Goal: Contribute content: Add original content to the website for others to see

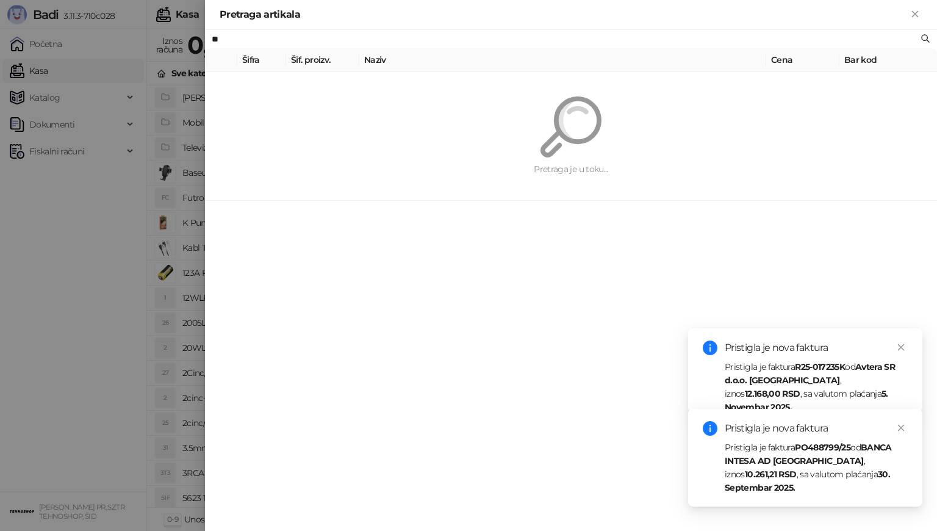
type input "*"
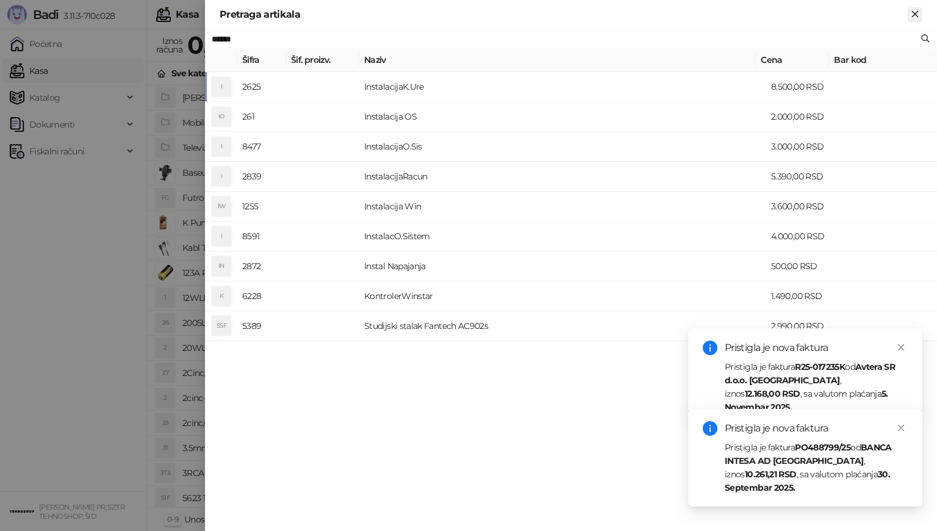
type input "******"
click at [914, 15] on icon "Zatvori" at bounding box center [914, 14] width 11 height 11
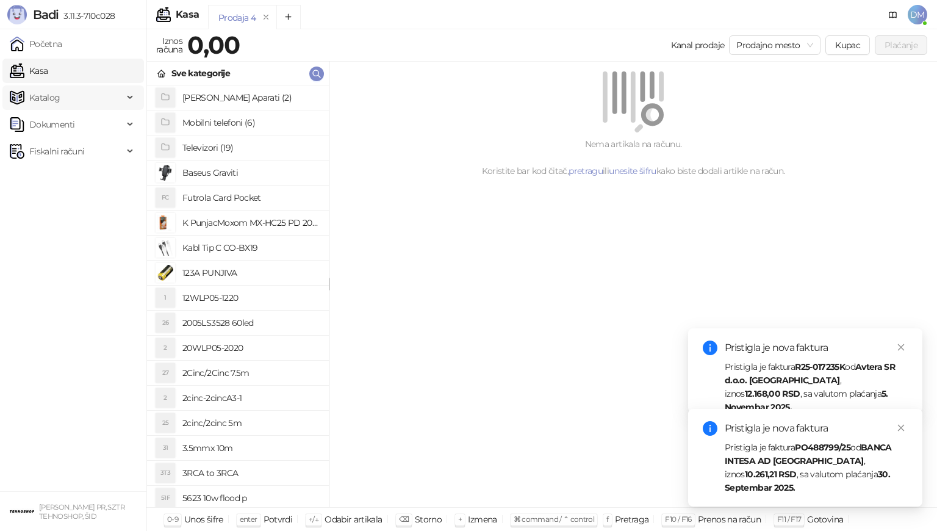
click at [39, 98] on span "Katalog" at bounding box center [44, 97] width 31 height 24
click at [57, 185] on link "Artikli" at bounding box center [36, 178] width 43 height 24
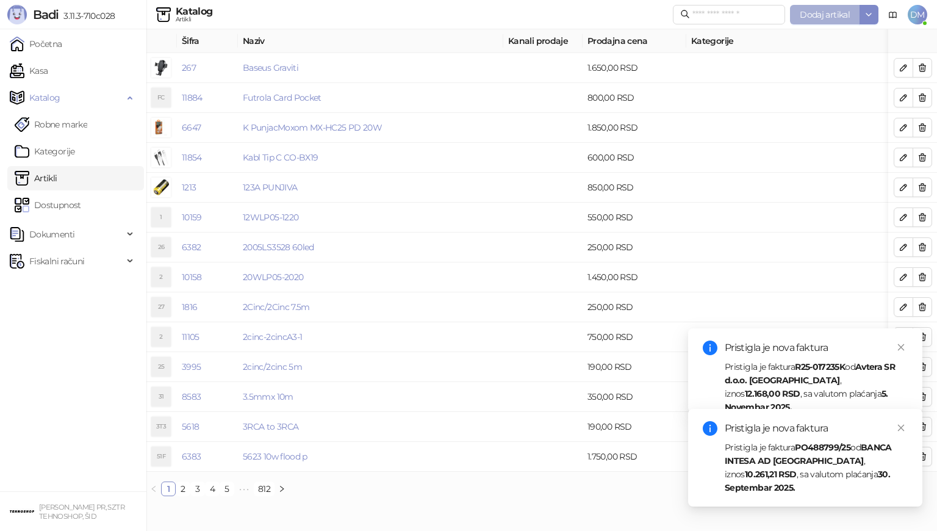
click at [818, 13] on span "Dodaj artikal" at bounding box center [825, 14] width 50 height 11
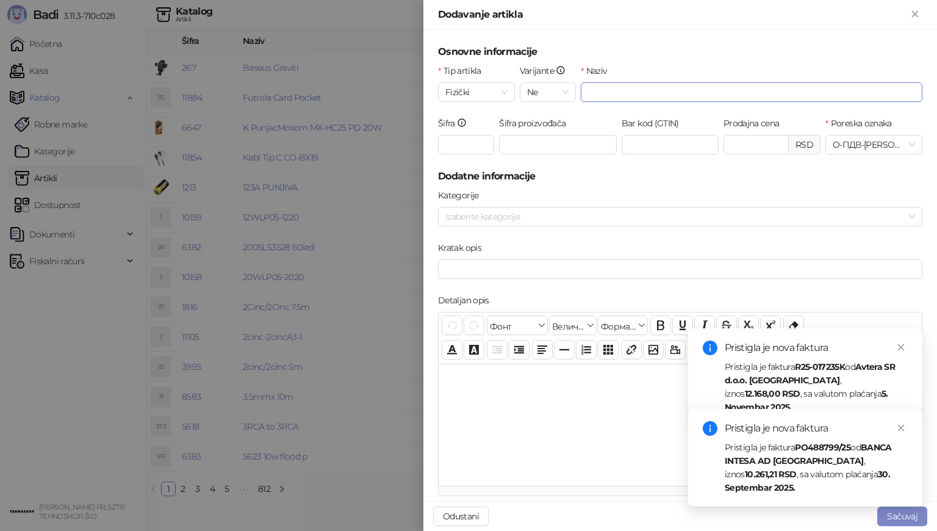
click at [706, 91] on input "Naziv" at bounding box center [752, 92] width 342 height 20
type input "*"
type input "**********"
click at [739, 144] on input "Prodajna cena" at bounding box center [756, 144] width 64 height 18
type input "*******"
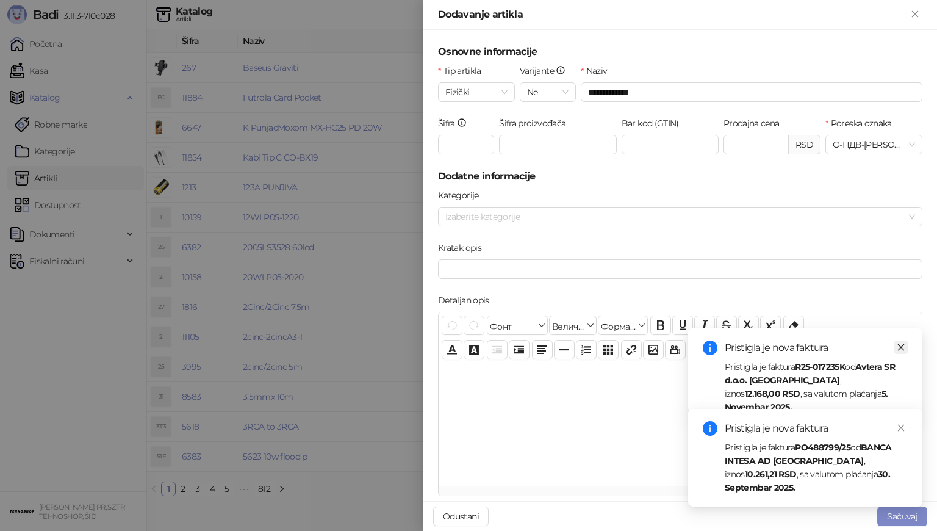
click at [900, 346] on icon "close" at bounding box center [901, 347] width 7 height 7
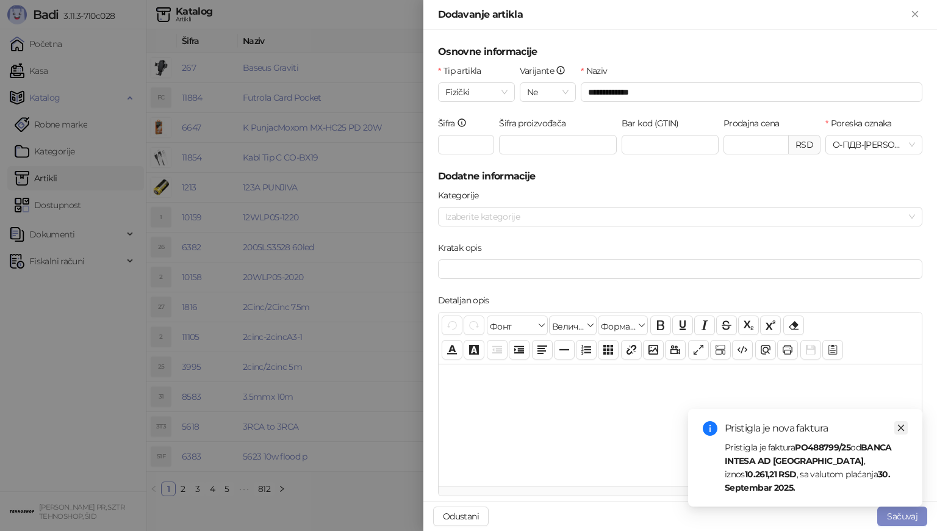
click at [904, 432] on icon "close" at bounding box center [901, 427] width 9 height 9
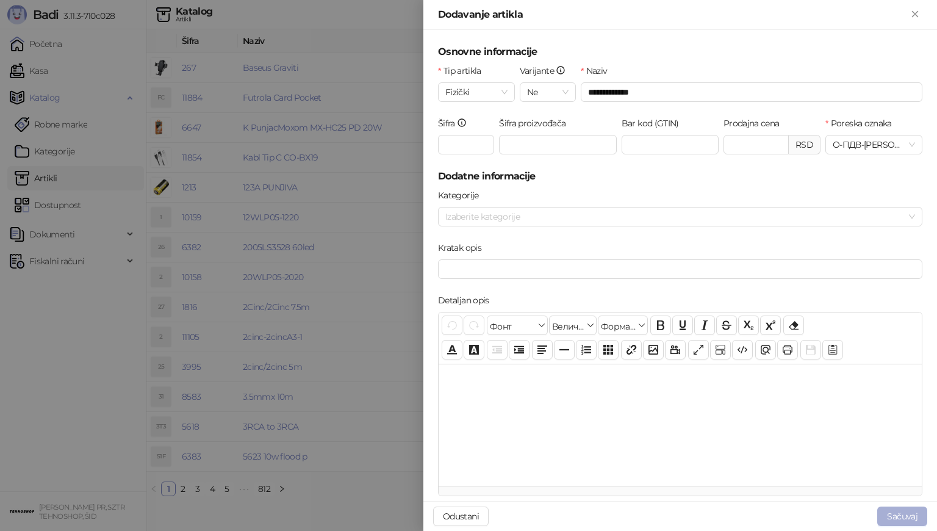
click at [904, 517] on button "Sačuvaj" at bounding box center [902, 516] width 50 height 20
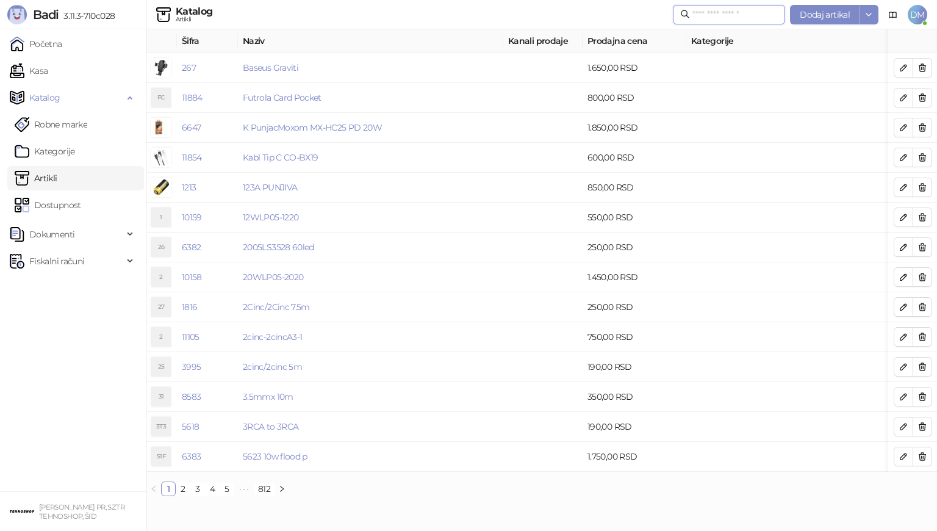
click at [732, 10] on input "text" at bounding box center [734, 14] width 85 height 13
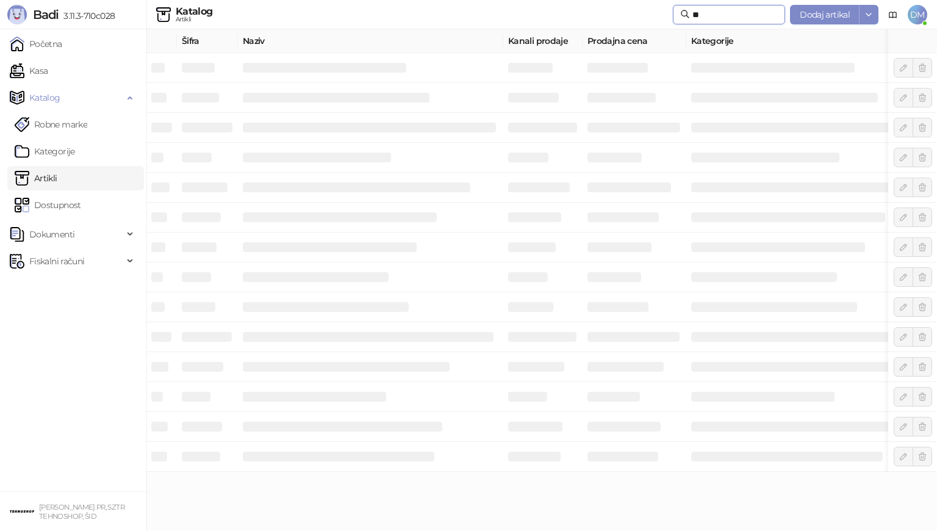
type input "*"
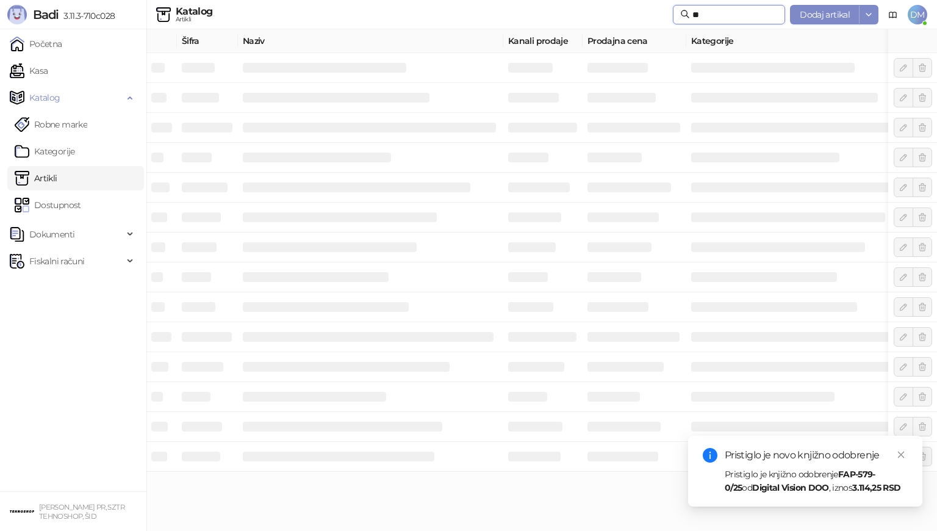
type input "*"
